Goal: Task Accomplishment & Management: Complete application form

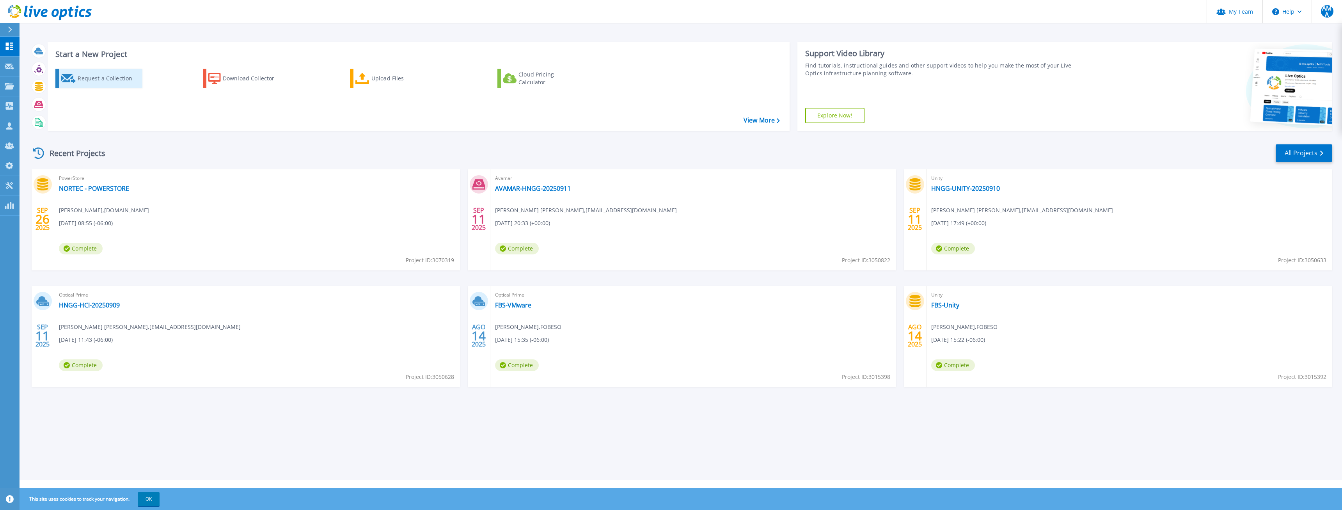
click at [90, 80] on div "Request a Collection" at bounding box center [109, 79] width 62 height 16
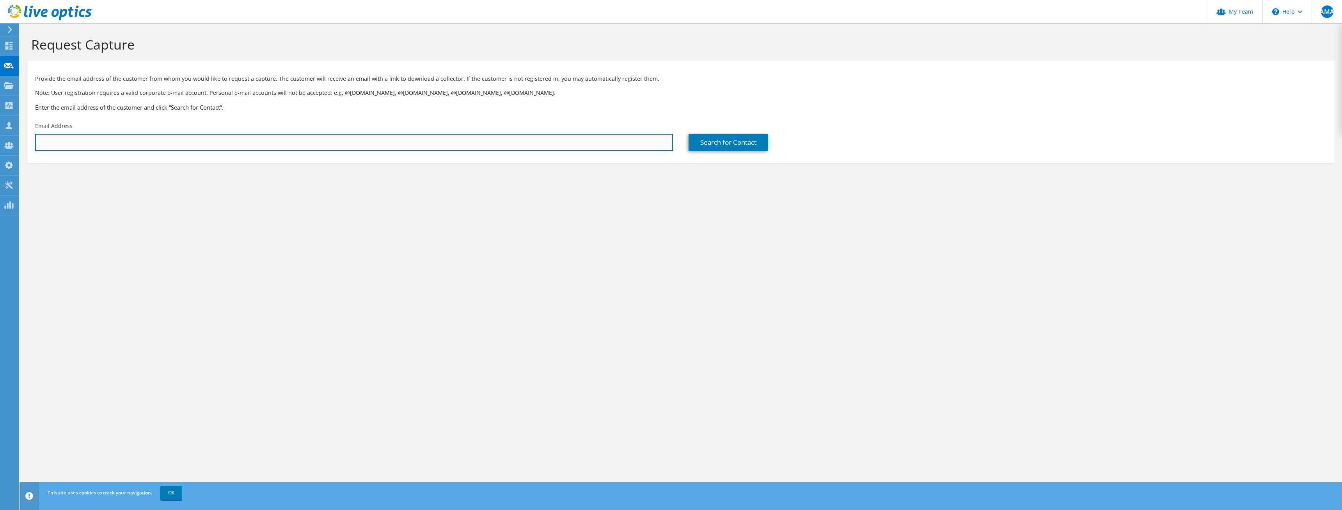
click at [95, 135] on input "text" at bounding box center [354, 142] width 638 height 17
paste input "[EMAIL_ADDRESS][DOMAIN_NAME]"
type input "jchacon@automercado.biz"
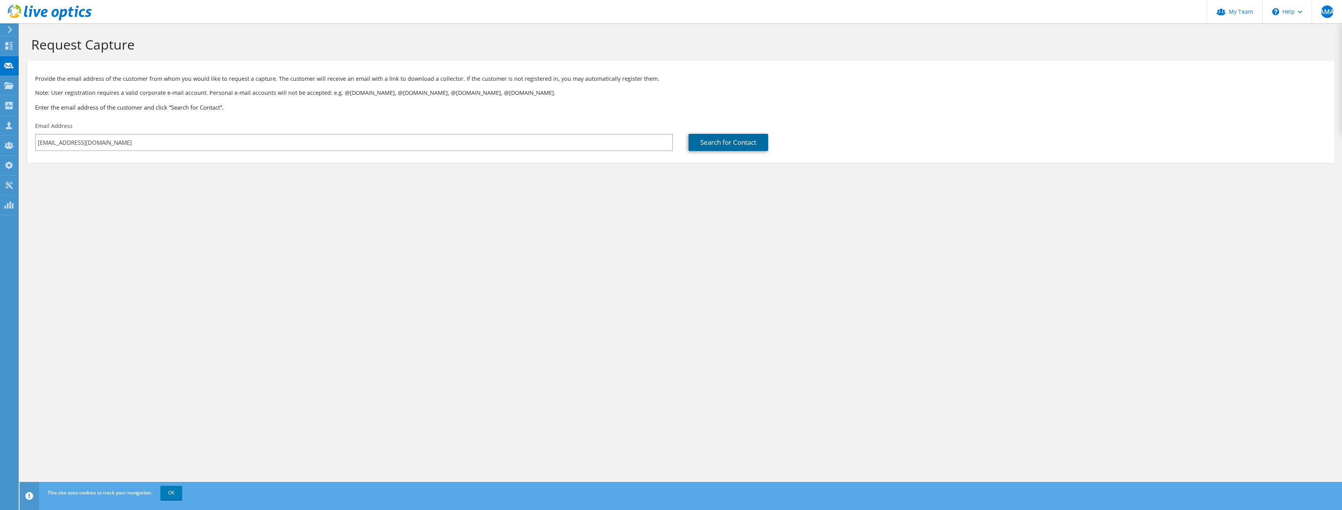
click at [733, 144] on link "Search for Contact" at bounding box center [729, 142] width 80 height 17
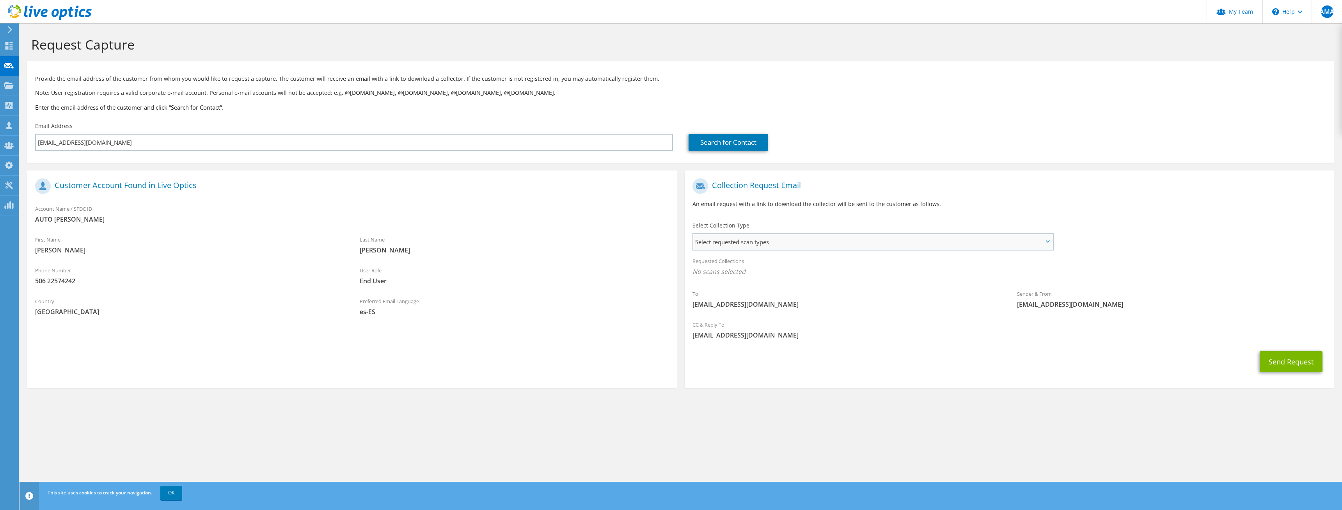
click at [942, 239] on span "Select requested scan types" at bounding box center [873, 242] width 360 height 16
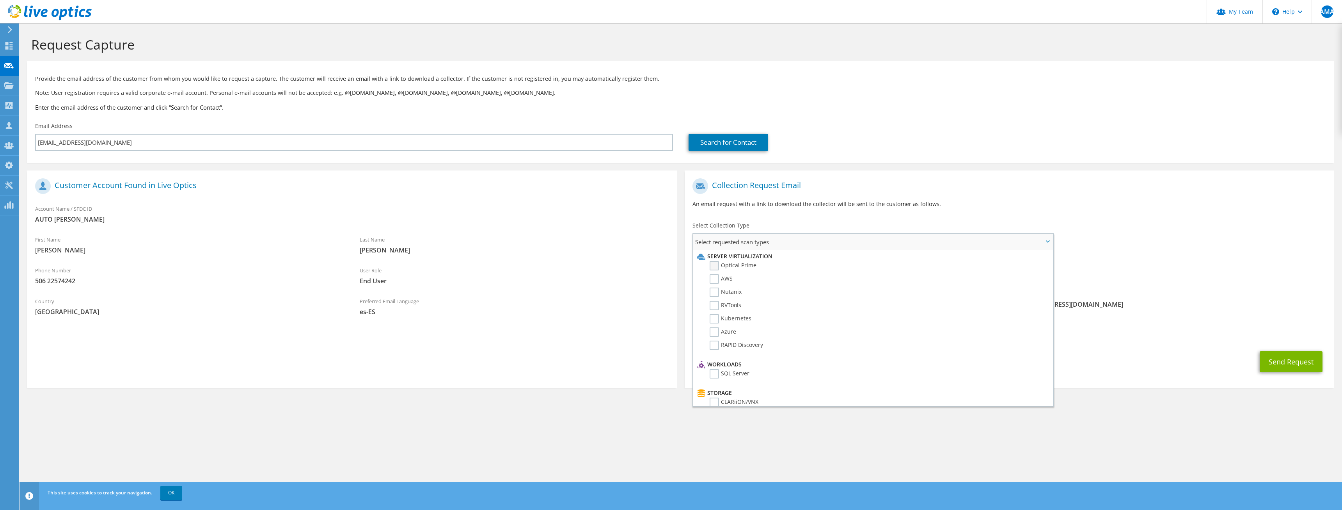
click at [725, 266] on label "Optical Prime" at bounding box center [733, 265] width 47 height 9
click at [0, 0] on input "Optical Prime" at bounding box center [0, 0] width 0 height 0
drag, startPoint x: 1203, startPoint y: 246, endPoint x: 1223, endPoint y: 266, distance: 27.9
click at [1203, 247] on div "To jchacon@automercado.biz Sender & From liveoptics@liveoptics.com" at bounding box center [1009, 246] width 649 height 144
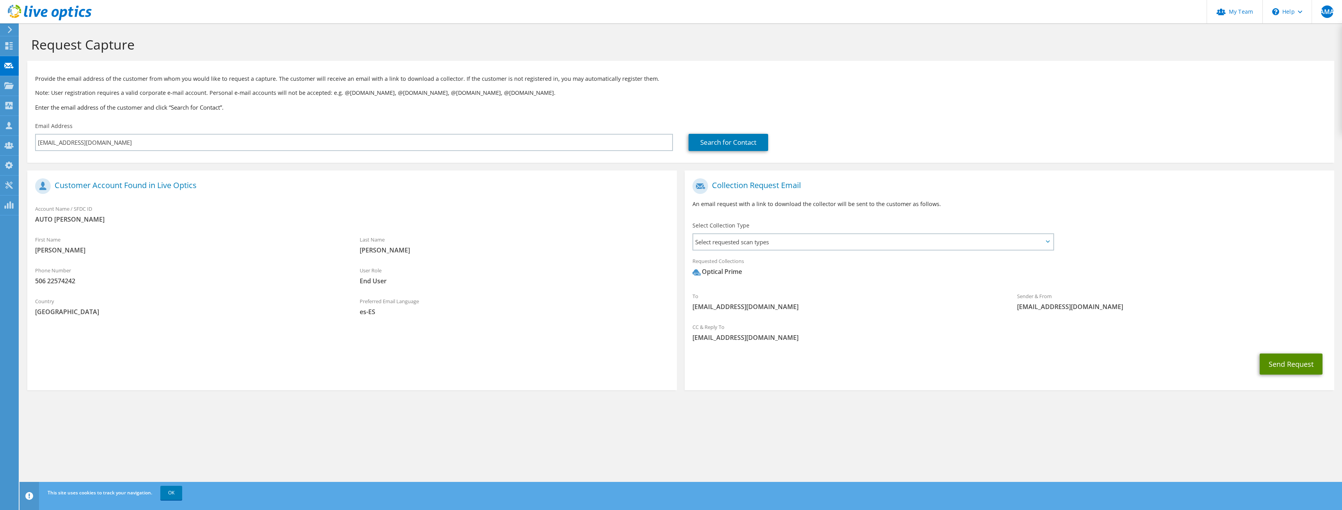
click at [1279, 359] on button "Send Request" at bounding box center [1291, 363] width 63 height 21
